Goal: Transaction & Acquisition: Book appointment/travel/reservation

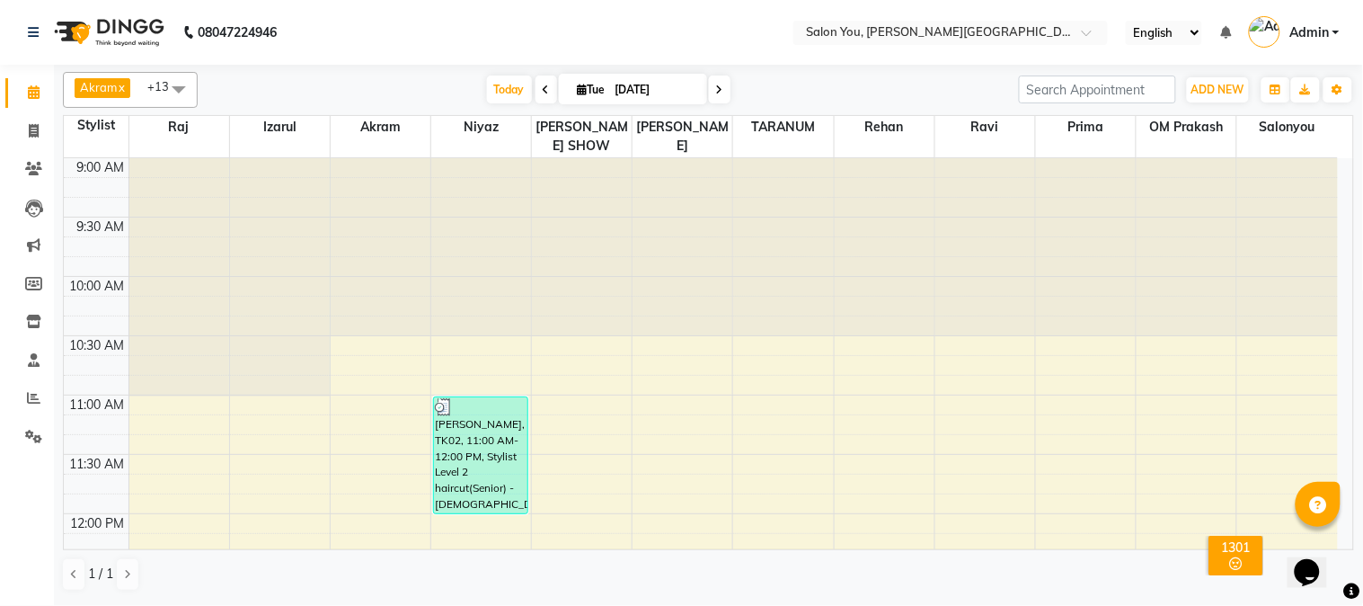
scroll to position [499, 0]
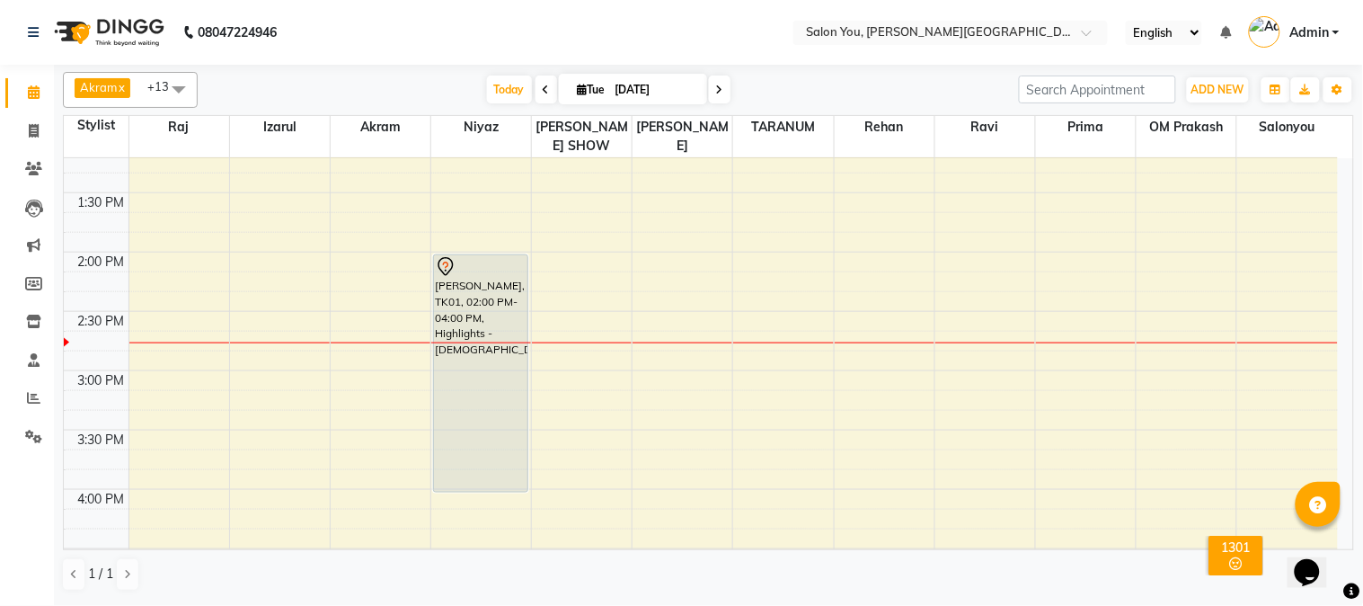
click at [709, 99] on span at bounding box center [720, 89] width 22 height 28
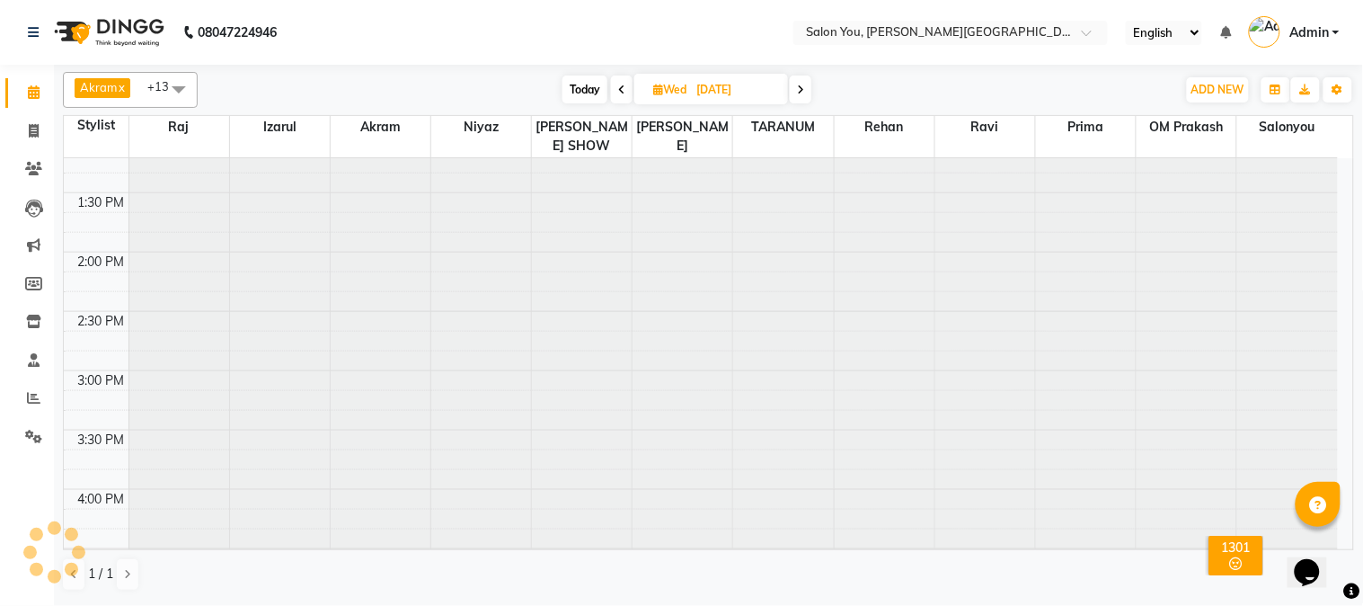
type input "[DATE]"
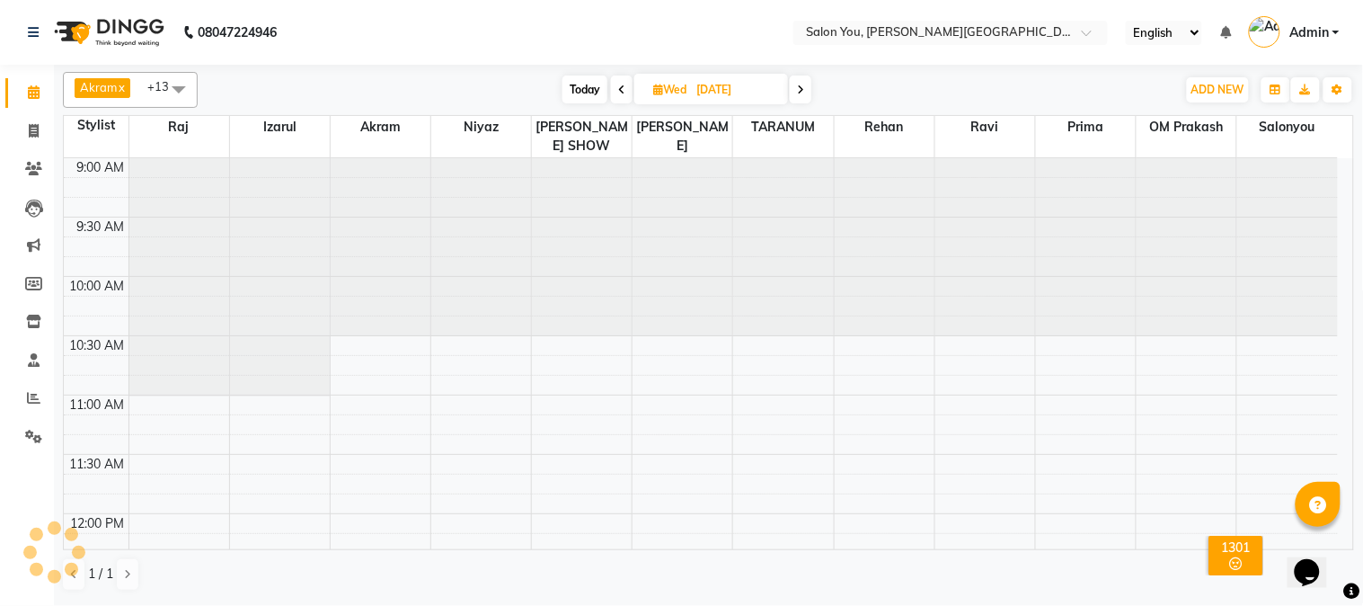
scroll to position [597, 0]
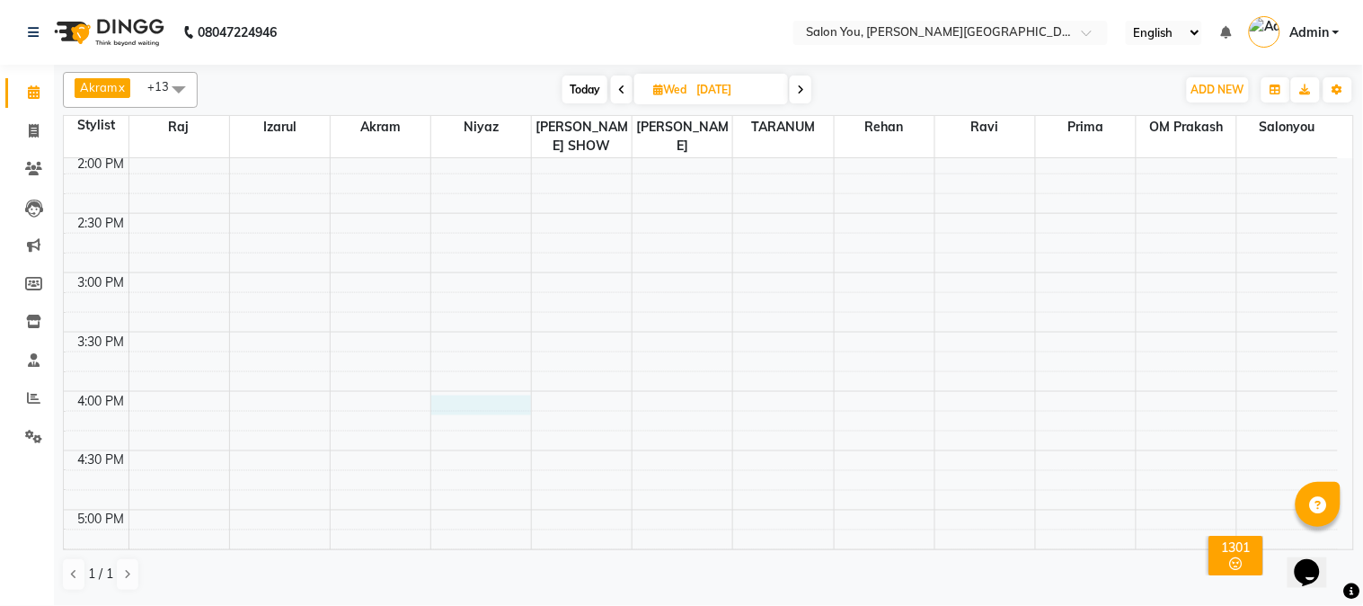
click at [473, 391] on div "9:00 AM 9:30 AM 10:00 AM 10:30 AM 11:00 AM 11:30 AM 12:00 PM 12:30 PM 1:00 PM 1…" at bounding box center [701, 332] width 1274 height 1541
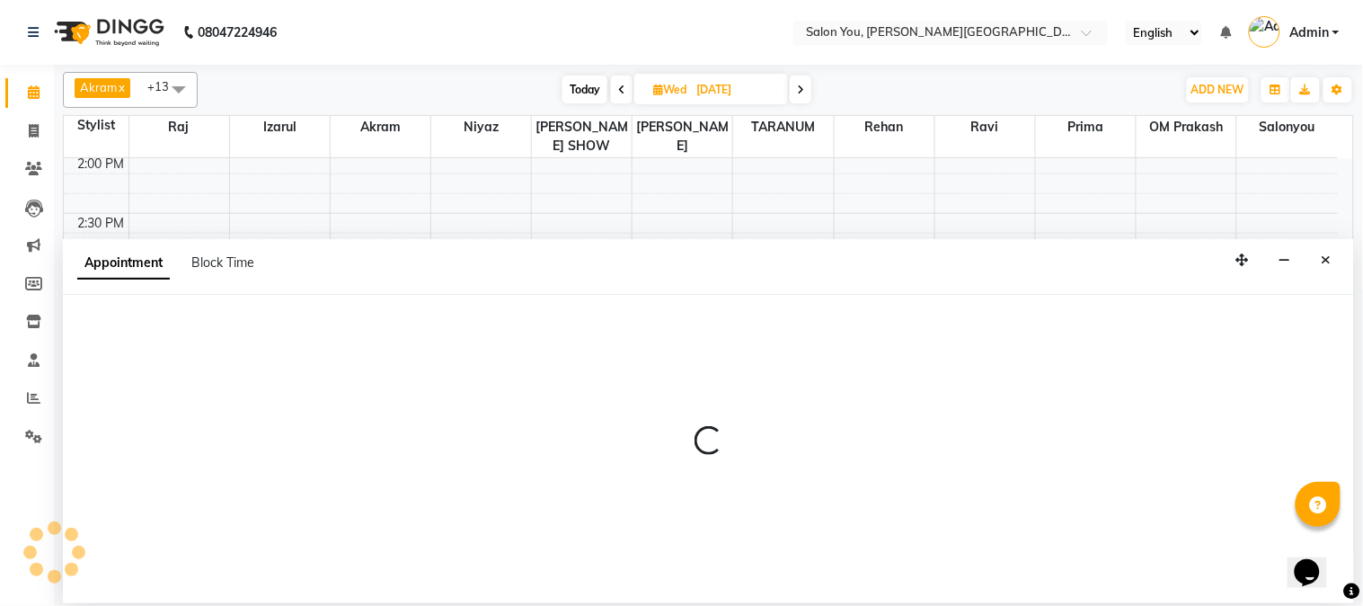
select select "83062"
select select "tentative"
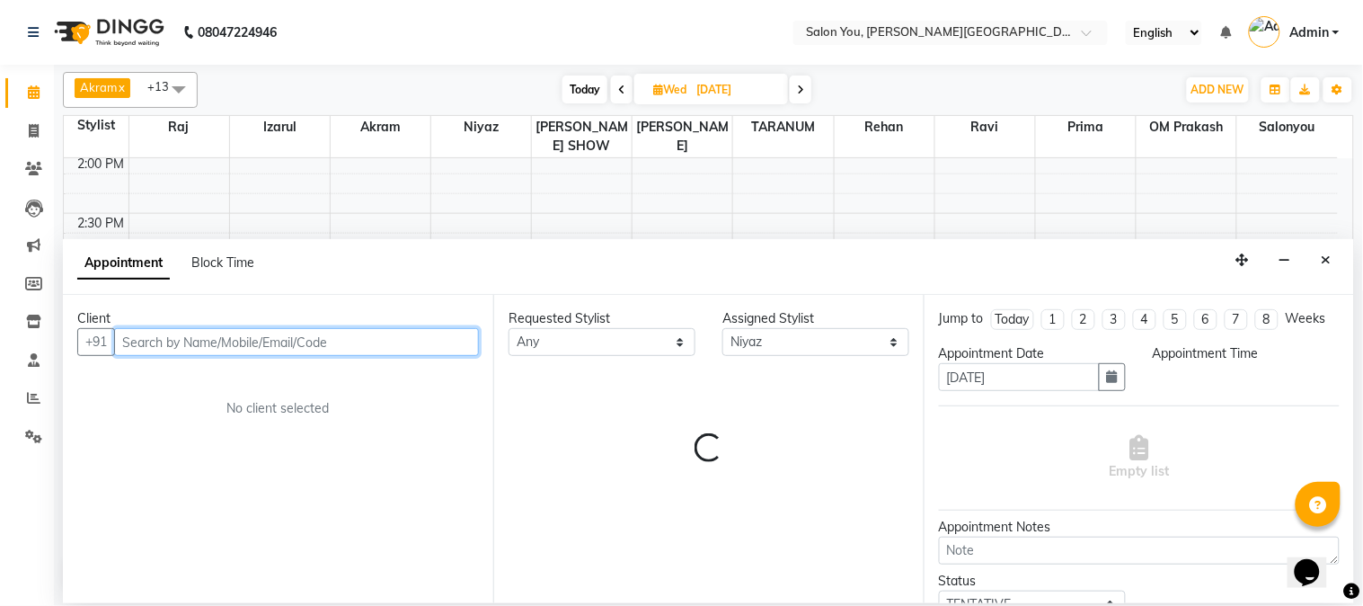
select select "960"
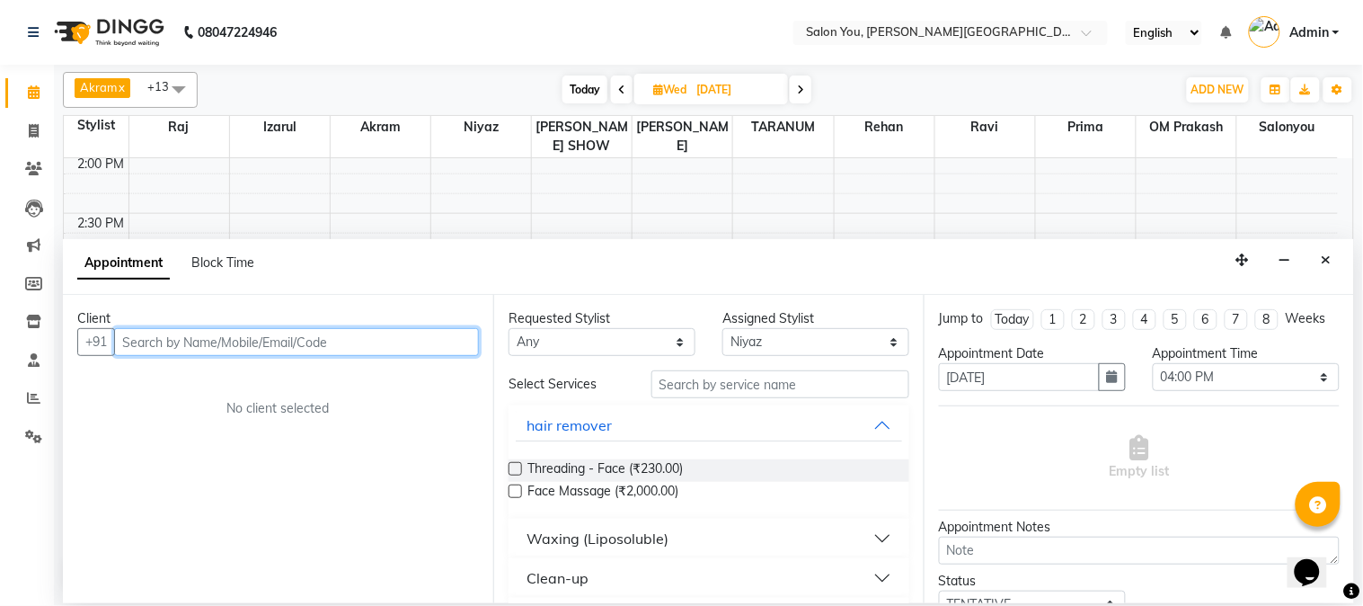
click at [236, 341] on input "text" at bounding box center [296, 342] width 365 height 28
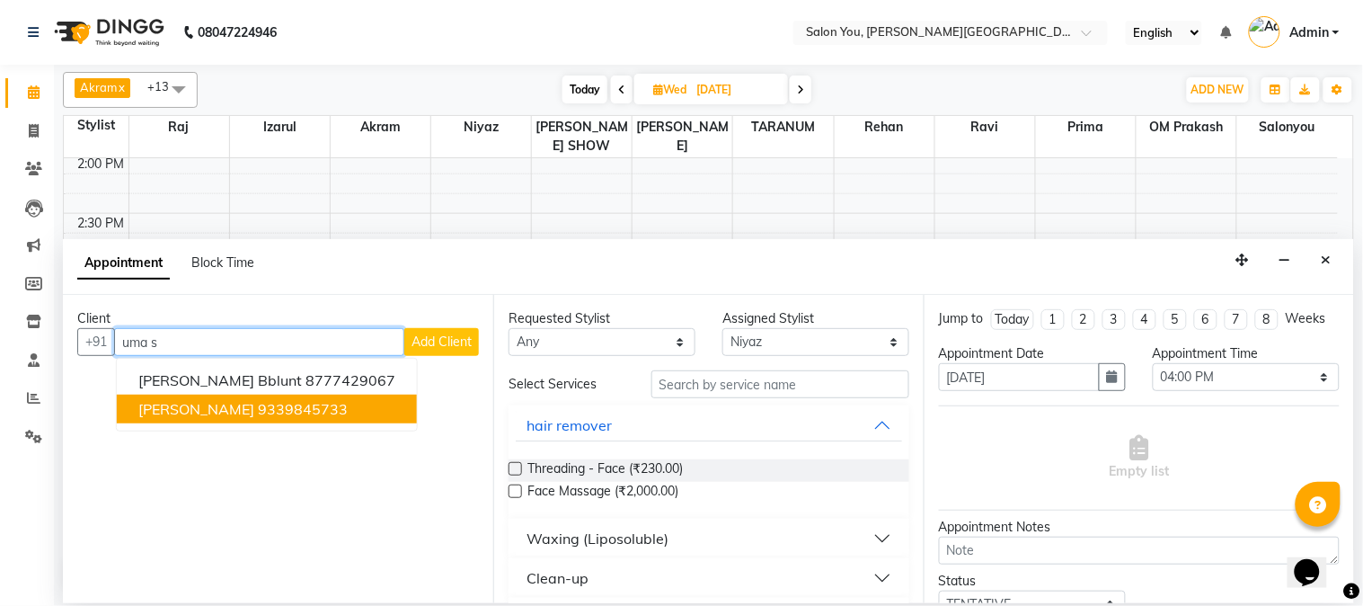
click at [268, 402] on ngb-highlight "9339845733" at bounding box center [303, 409] width 90 height 18
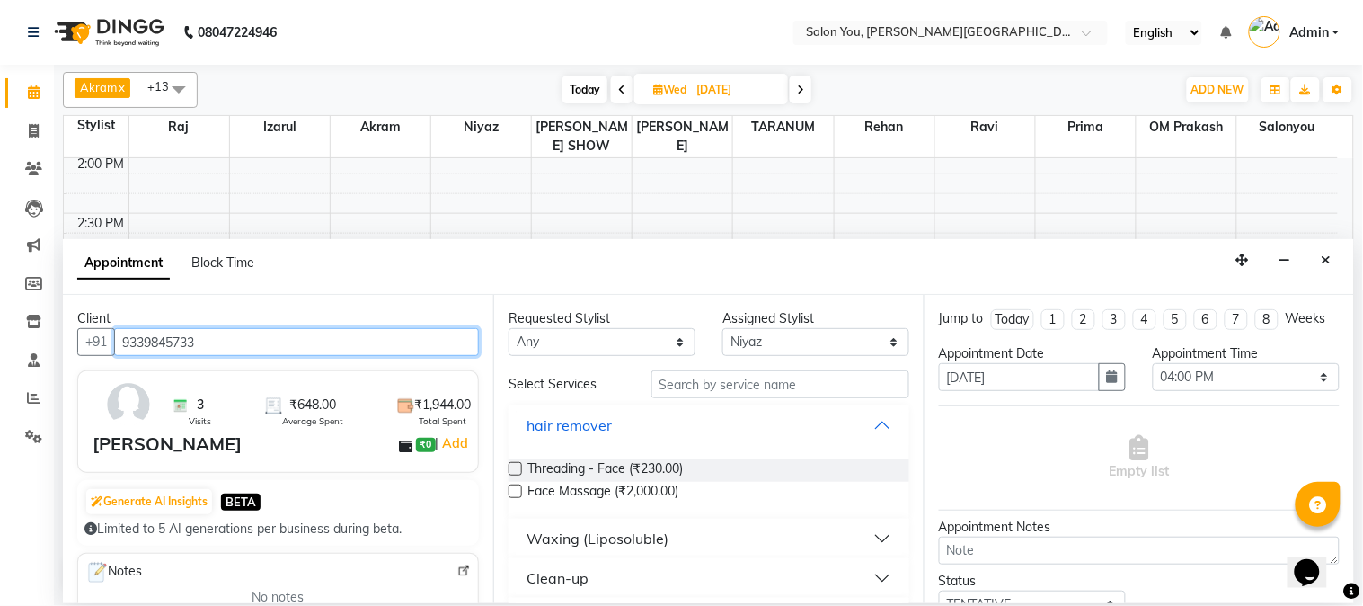
type input "9339845733"
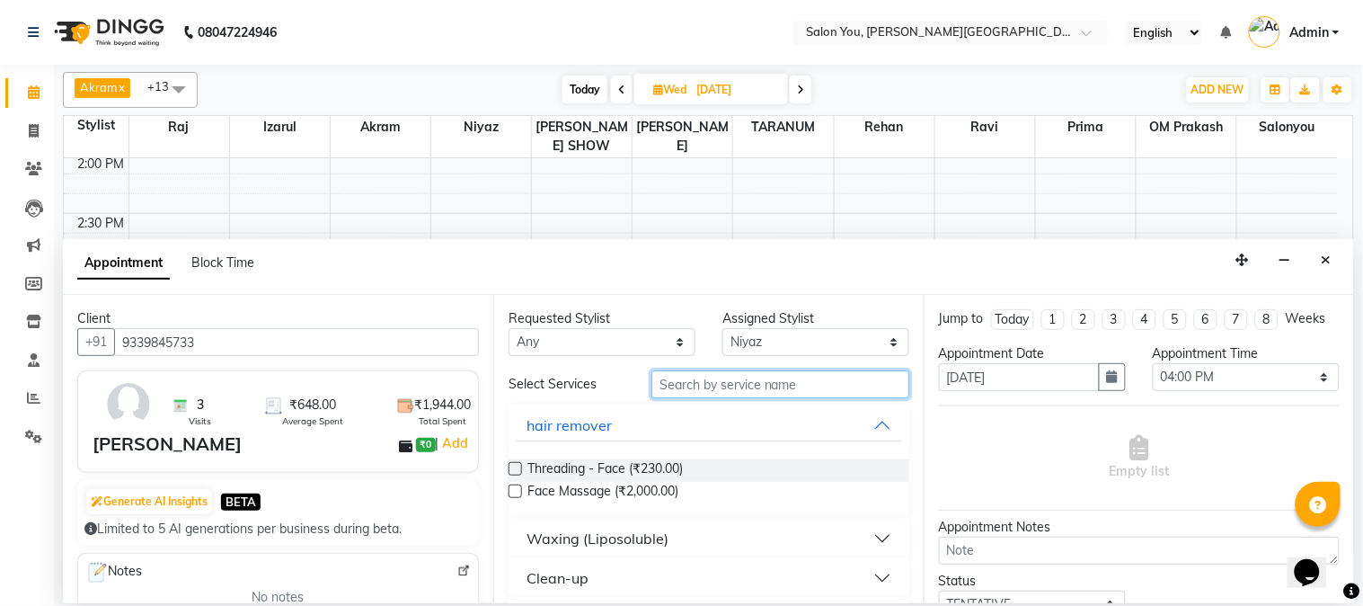
click at [684, 391] on input "text" at bounding box center [780, 384] width 258 height 28
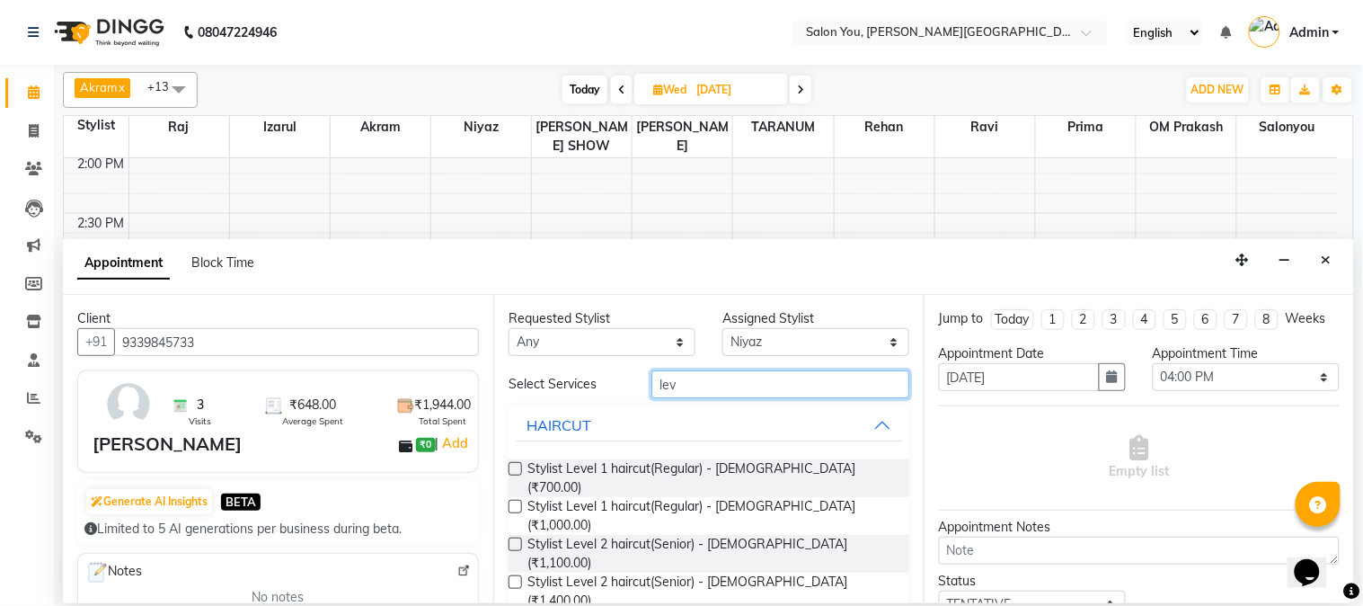
type input "lev"
click at [518, 575] on label at bounding box center [515, 581] width 13 height 13
click at [518, 578] on input "checkbox" at bounding box center [515, 584] width 12 height 12
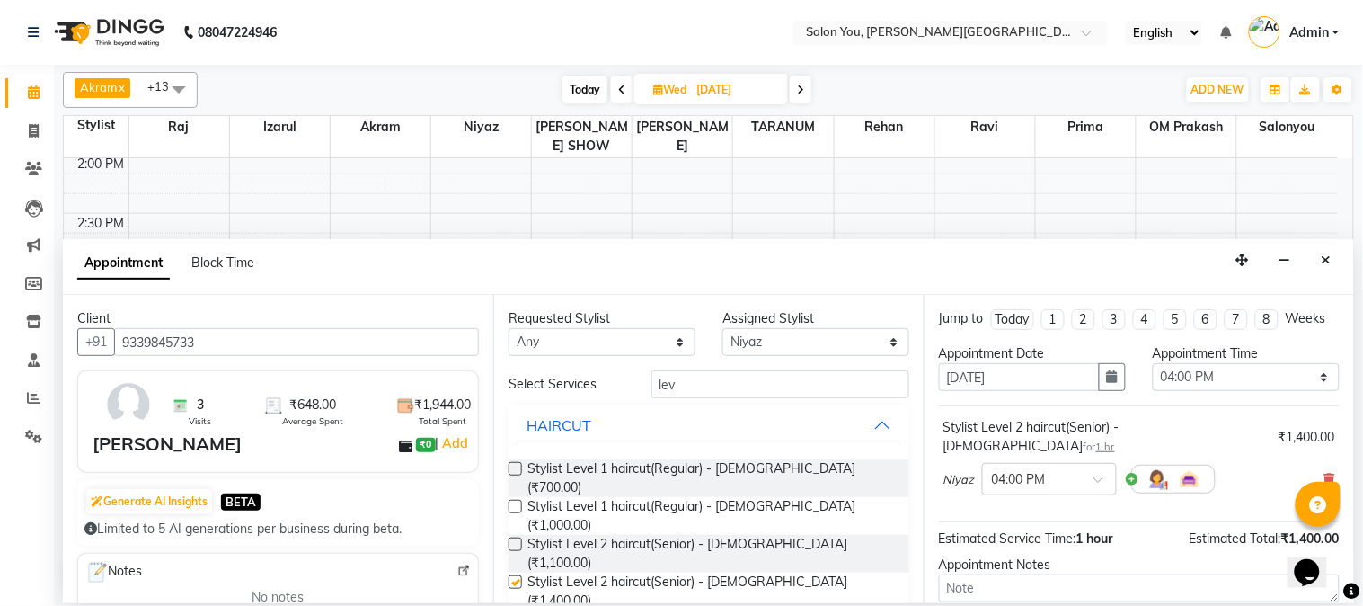
checkbox input "false"
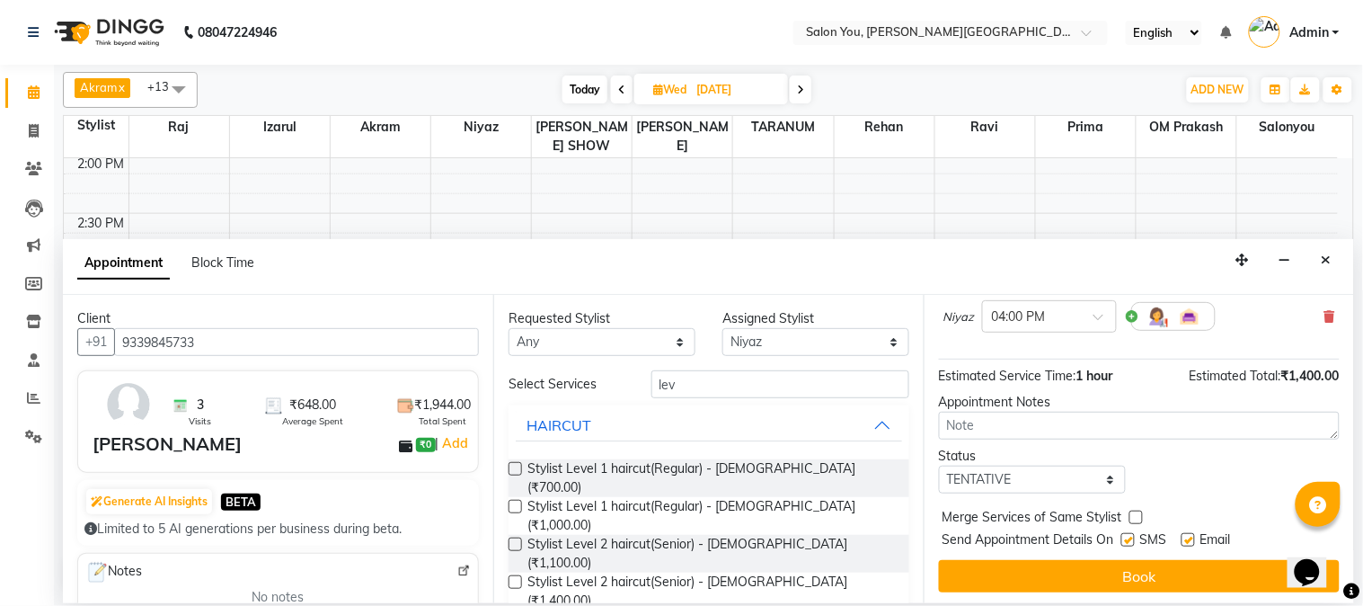
scroll to position [164, 0]
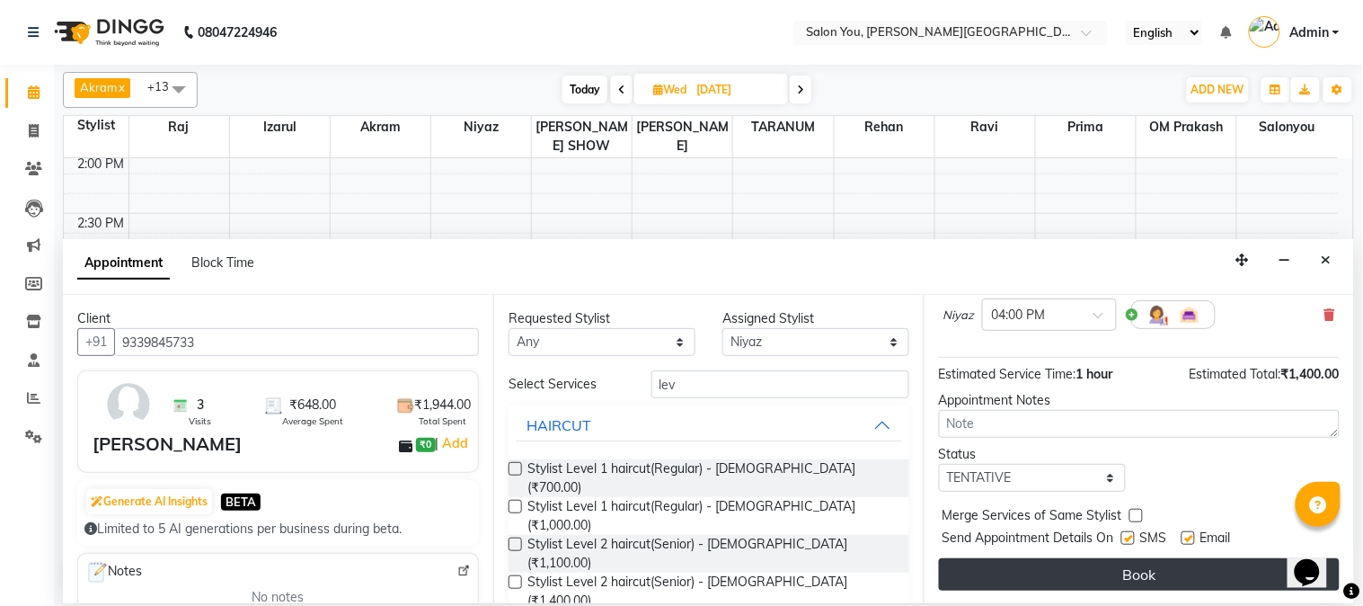
click at [1075, 569] on button "Book" at bounding box center [1139, 574] width 401 height 32
